Goal: Register for event/course

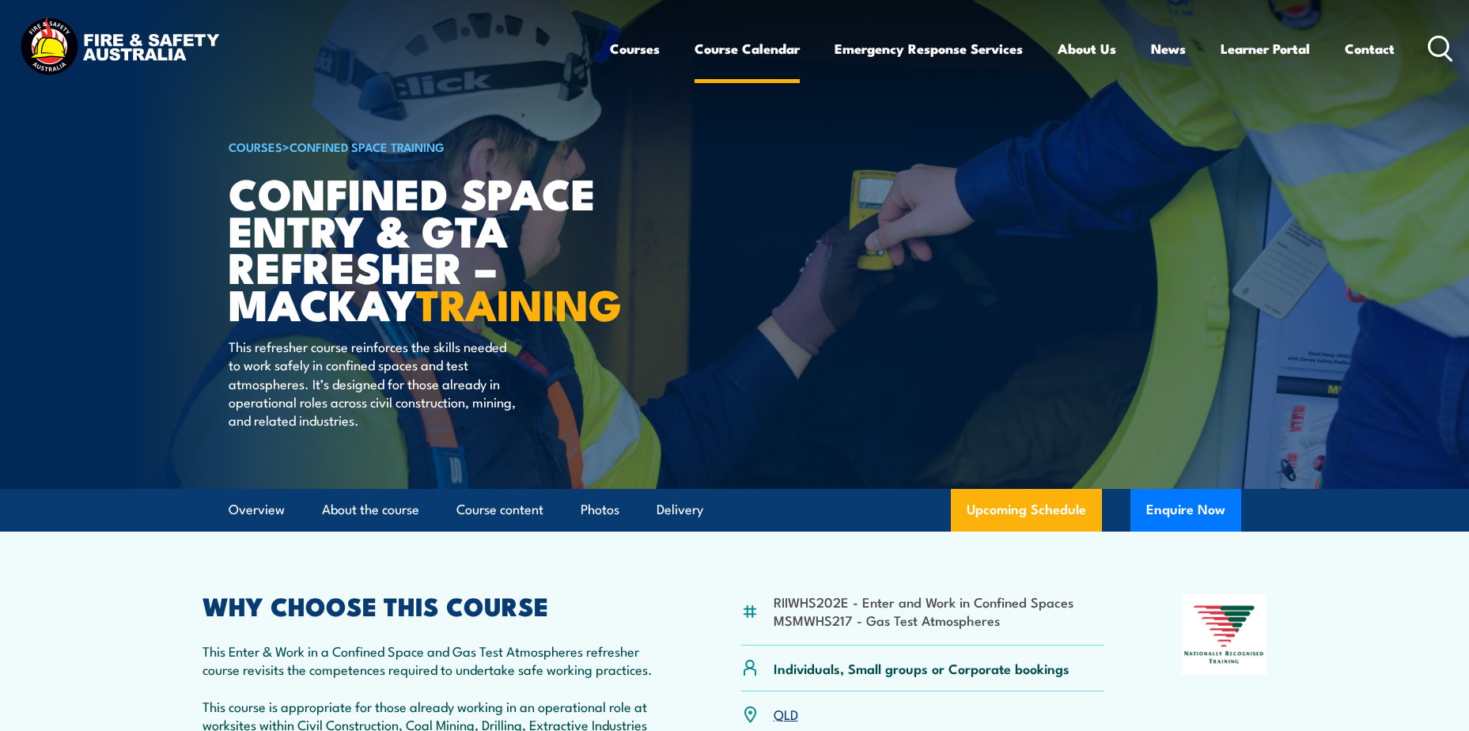
click at [729, 46] on link "Course Calendar" at bounding box center [747, 49] width 105 height 42
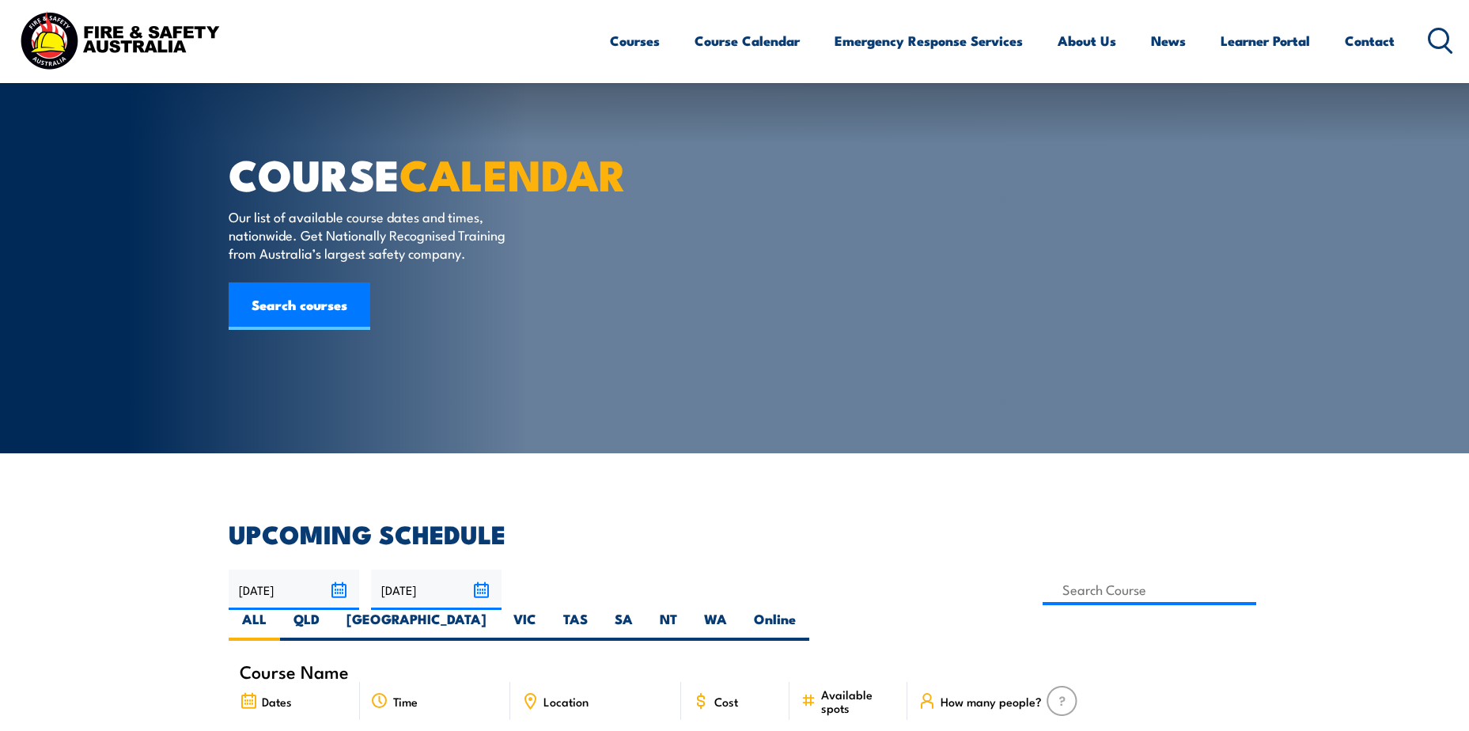
scroll to position [105, 0]
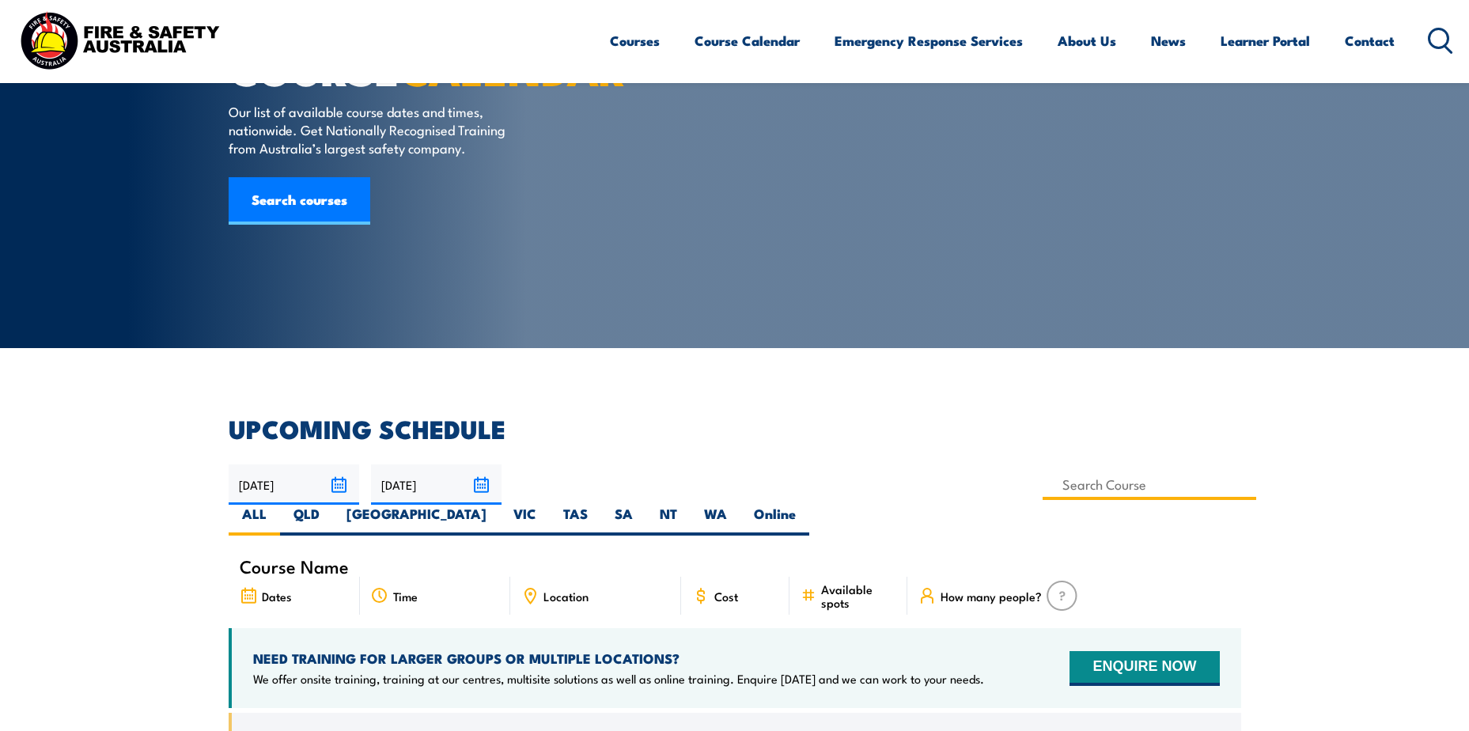
click at [1043, 479] on input at bounding box center [1150, 484] width 214 height 31
type input "Operate a Light Vehicle Training"
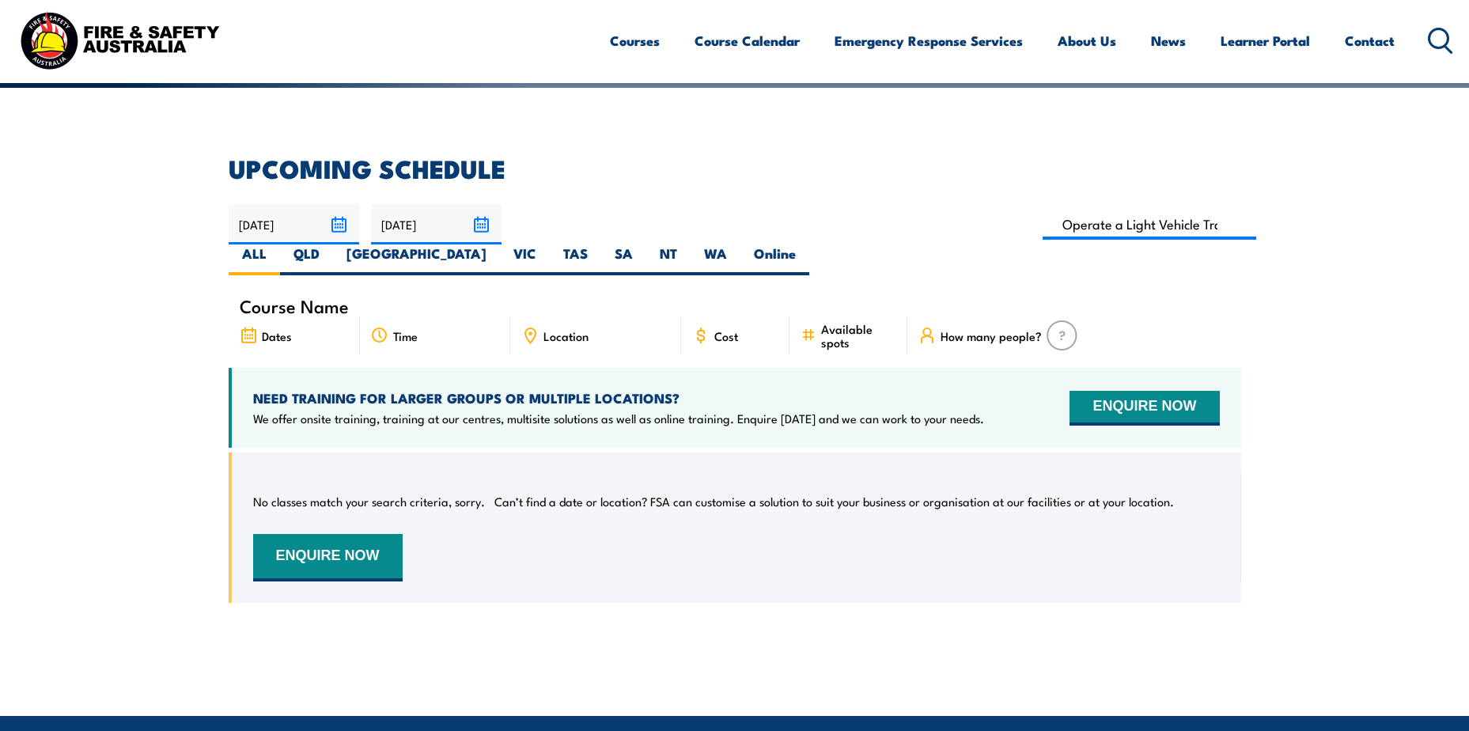
scroll to position [364, 0]
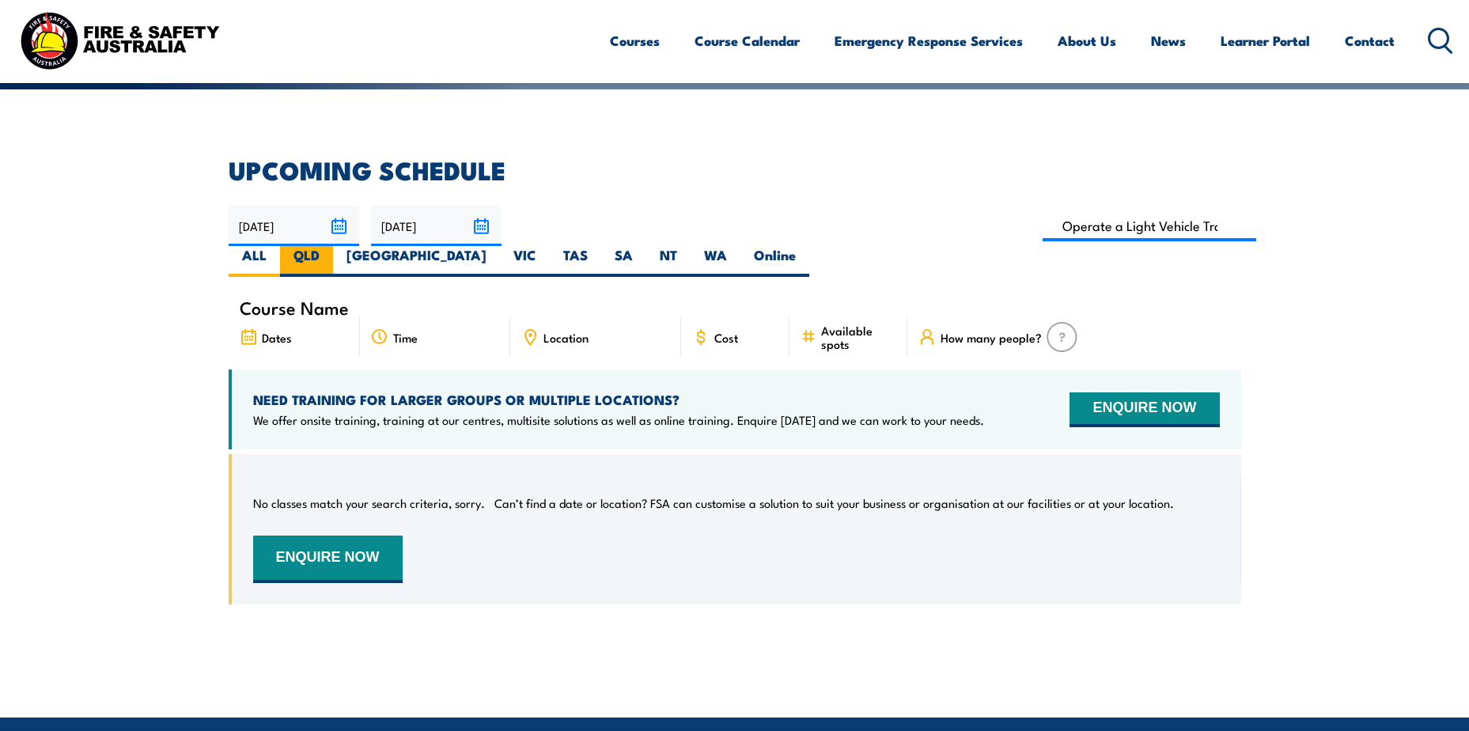
click at [333, 246] on label "QLD" at bounding box center [306, 261] width 53 height 31
click at [330, 246] on input "QLD" at bounding box center [325, 251] width 10 height 10
radio input "true"
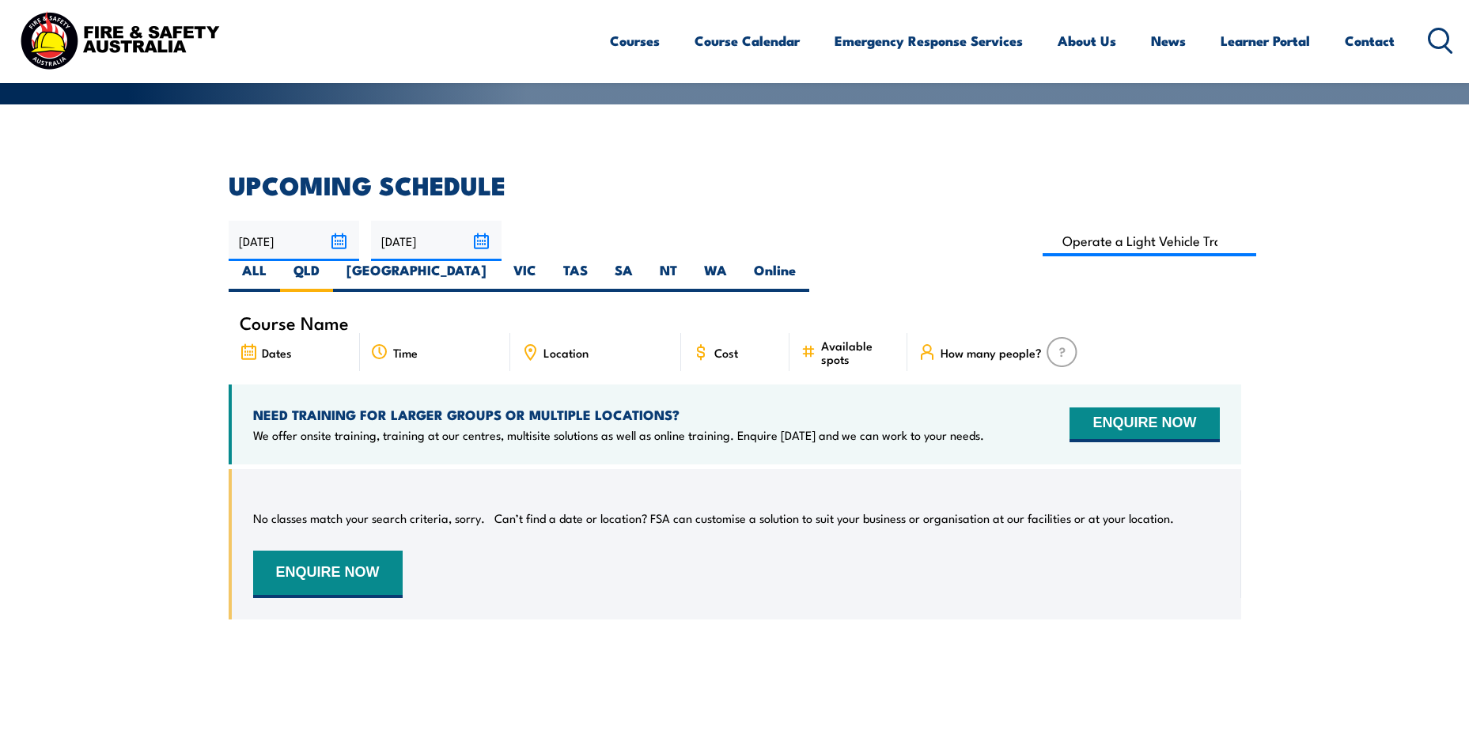
scroll to position [338, 0]
